Goal: Information Seeking & Learning: Learn about a topic

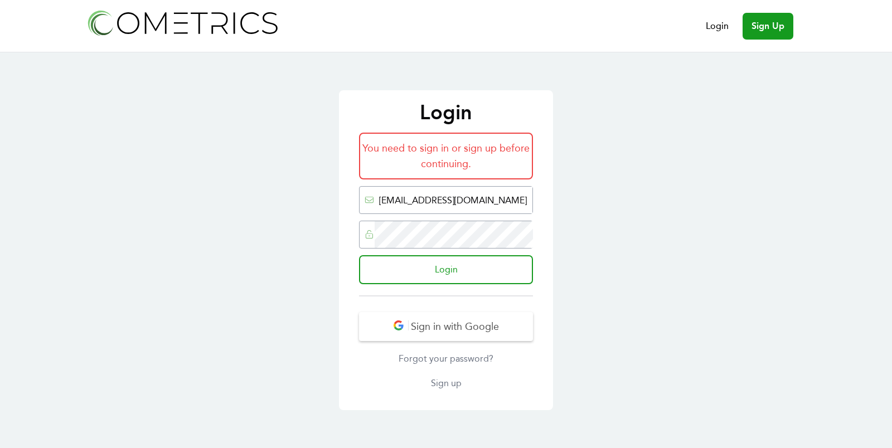
type input "ed@cometrics.io"
click at [359, 255] on input "Login" at bounding box center [446, 269] width 174 height 29
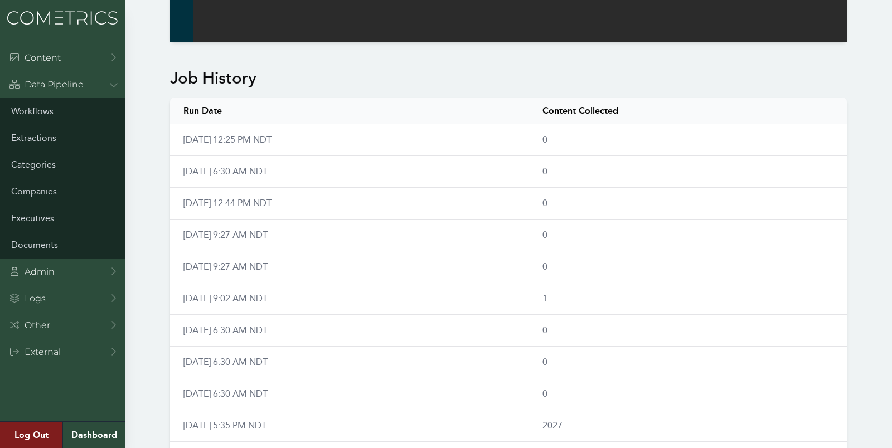
scroll to position [722, 0]
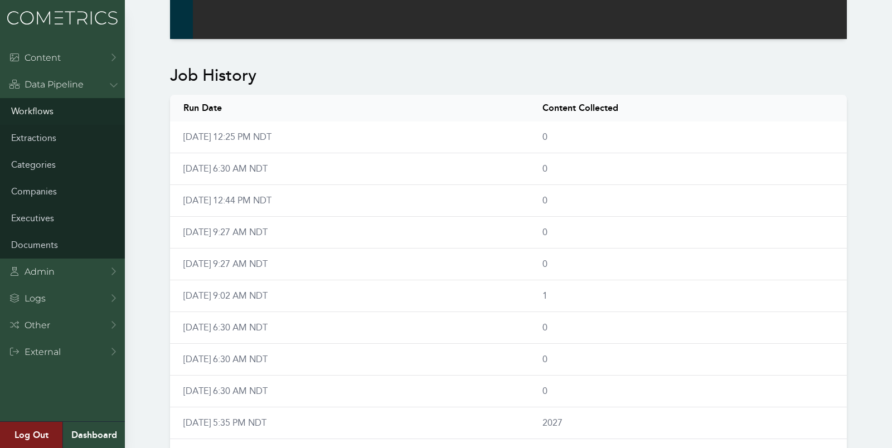
click at [42, 101] on link "Workflows" at bounding box center [62, 111] width 125 height 27
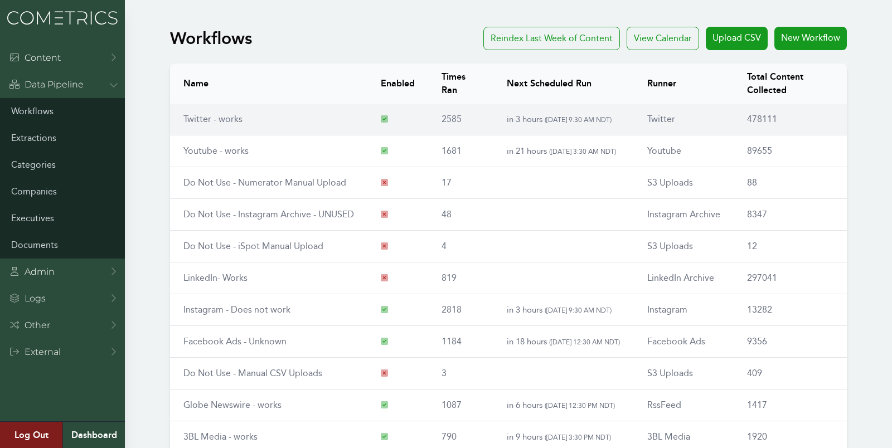
click at [205, 117] on link "Twitter - works" at bounding box center [212, 119] width 59 height 11
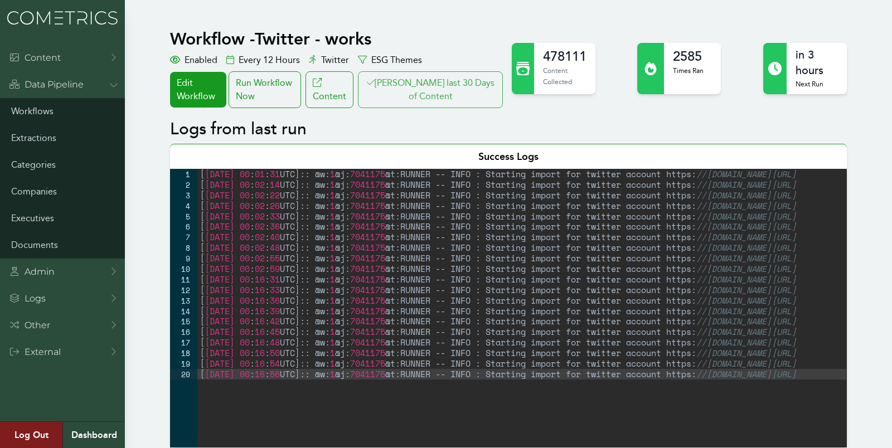
click at [424, 92] on button "Clair last 30 Days of Content" at bounding box center [430, 89] width 145 height 37
click at [457, 95] on button "[PERSON_NAME] last 30 Days of Content" at bounding box center [430, 89] width 145 height 37
click at [29, 110] on link "Workflows" at bounding box center [62, 111] width 125 height 27
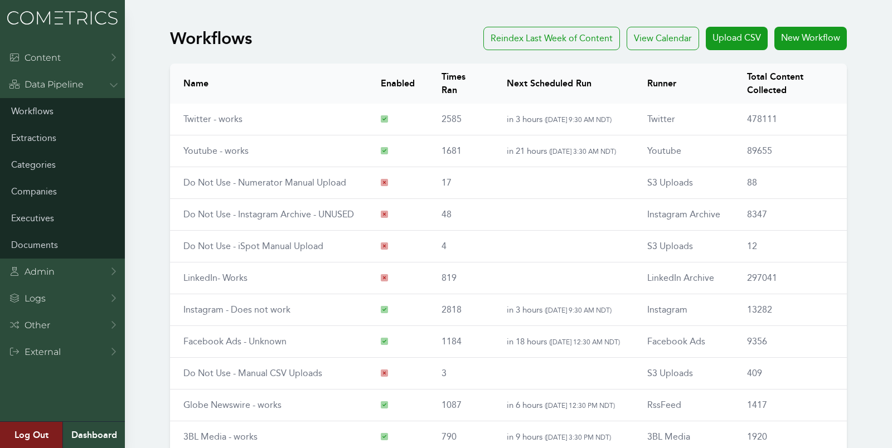
scroll to position [127, 0]
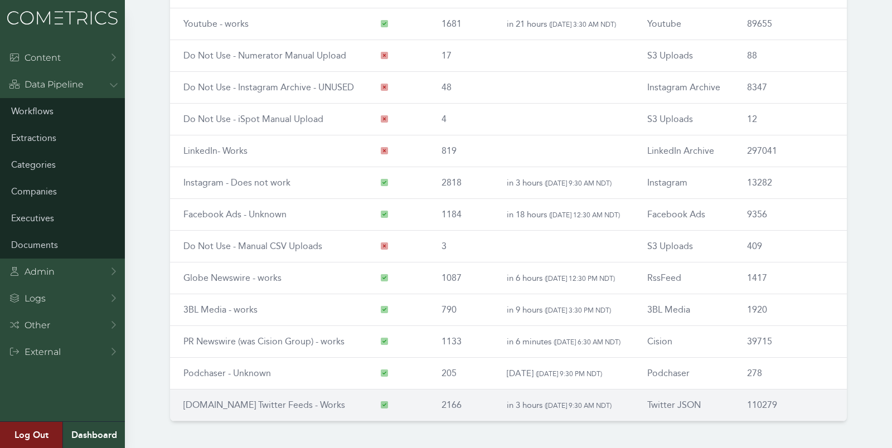
click at [257, 402] on link "[DOMAIN_NAME] Twitter Feeds - Works" at bounding box center [264, 405] width 162 height 11
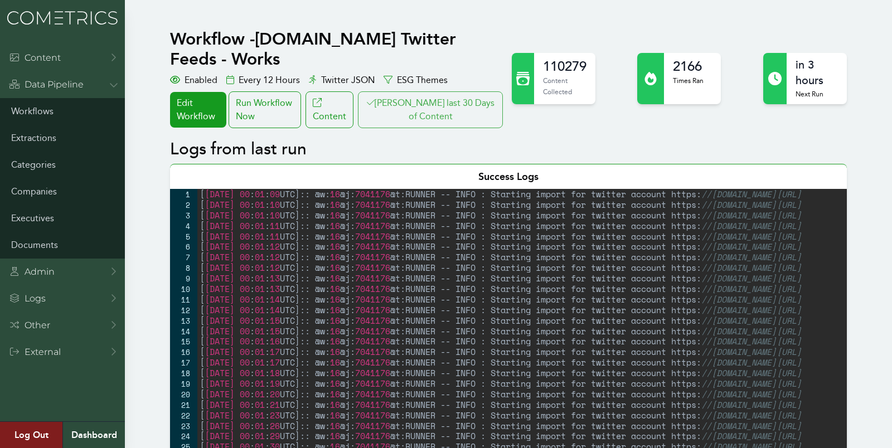
click at [423, 91] on button "[PERSON_NAME] last 30 Days of Content" at bounding box center [430, 109] width 145 height 37
click at [468, 91] on button "[PERSON_NAME] last 30 Days of Content" at bounding box center [430, 109] width 145 height 37
click at [56, 116] on link "Workflows" at bounding box center [62, 111] width 125 height 27
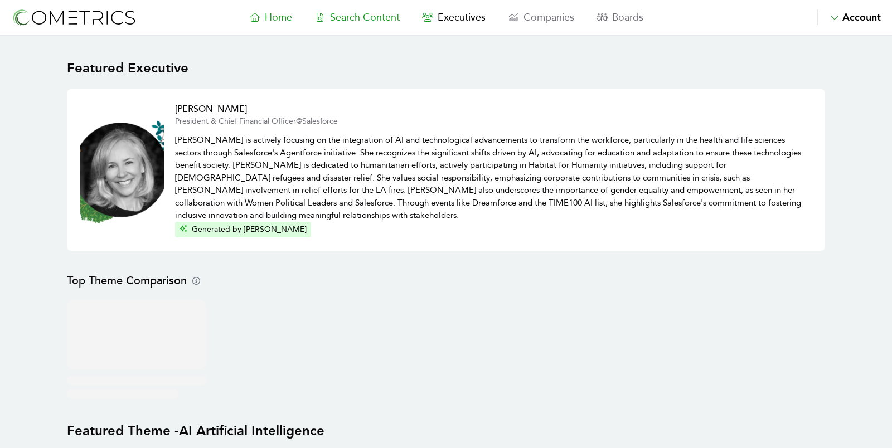
click at [371, 14] on span "Search Content" at bounding box center [365, 17] width 70 height 12
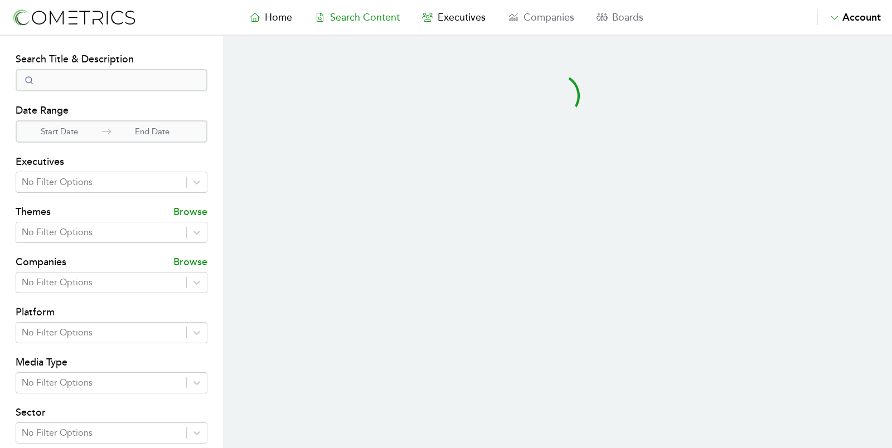
select select "50"
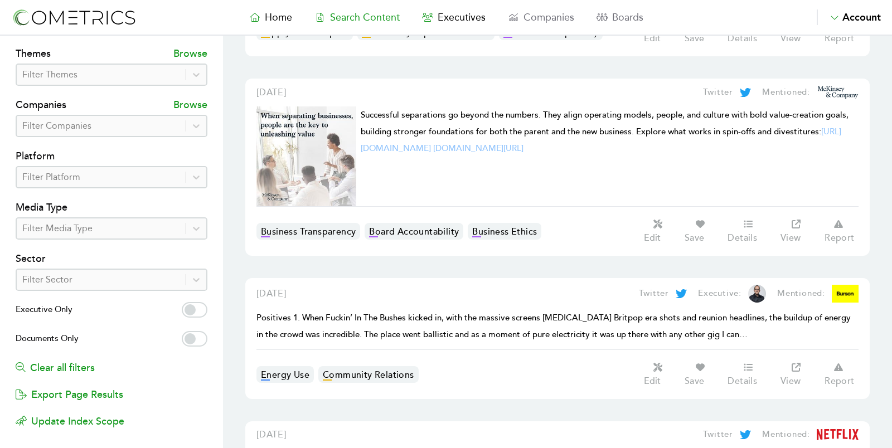
scroll to position [172, 0]
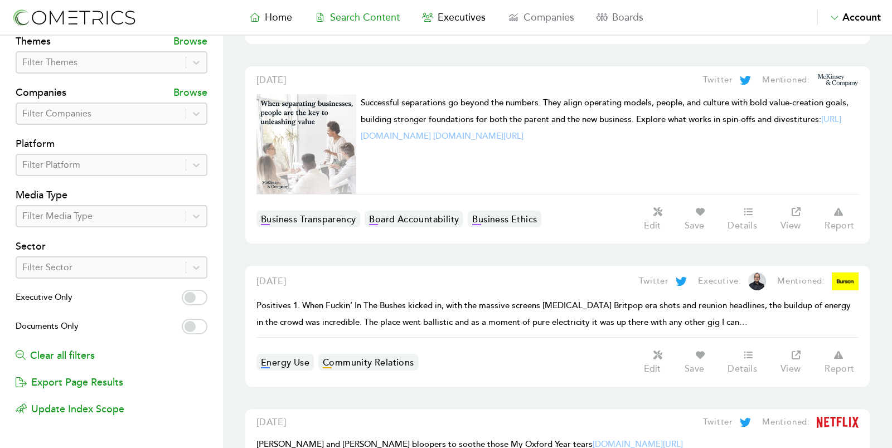
click at [478, 300] on span "Positives 1. When Fuckin’ In The Bushes kicked in, with the massive screens [ME…" at bounding box center [553, 313] width 594 height 27
click at [287, 276] on span "[DATE]" at bounding box center [271, 281] width 30 height 11
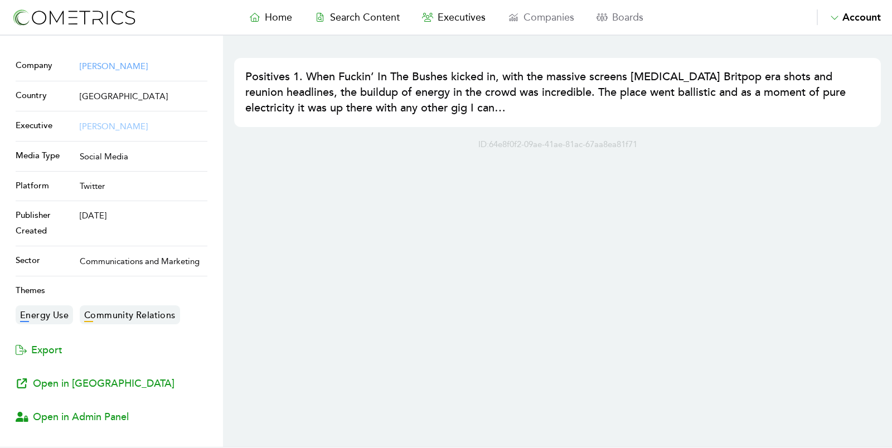
click at [88, 62] on link "[PERSON_NAME]" at bounding box center [114, 66] width 68 height 10
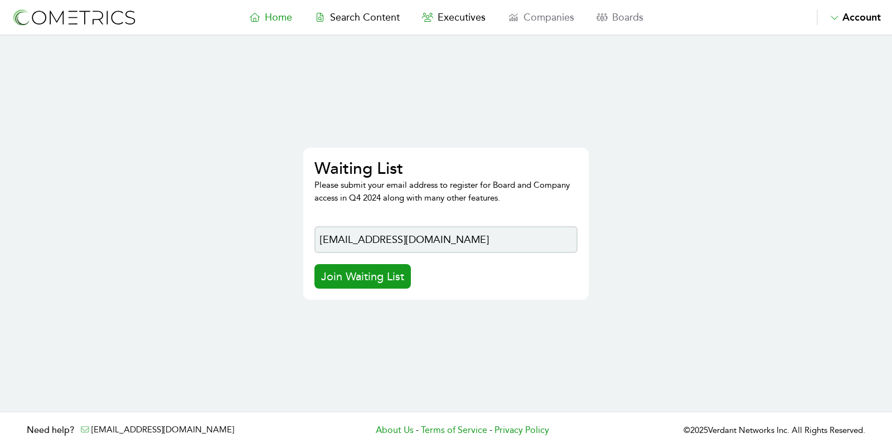
click at [302, 21] on link "Home" at bounding box center [270, 17] width 65 height 16
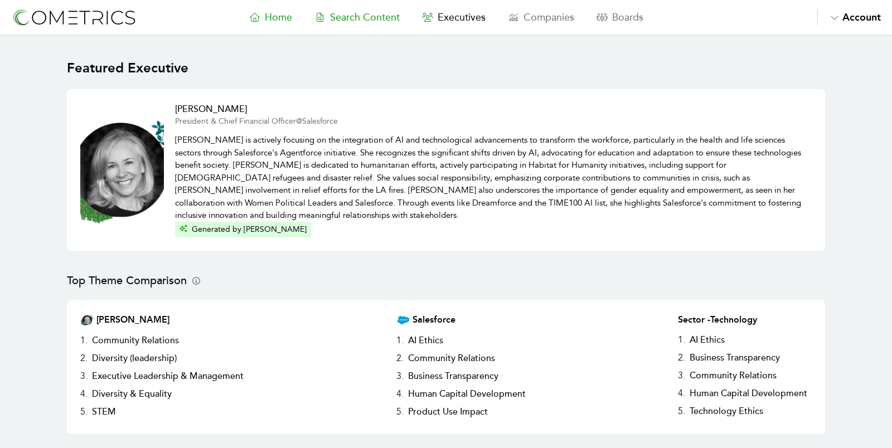
click at [363, 22] on span "Search Content" at bounding box center [365, 17] width 70 height 12
select select "50"
